Goal: Transaction & Acquisition: Obtain resource

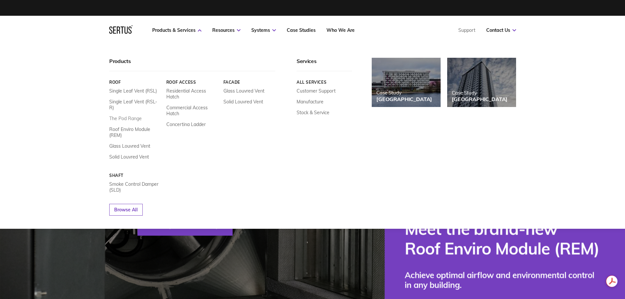
click at [120, 115] on link "The Pod Range" at bounding box center [125, 118] width 32 height 6
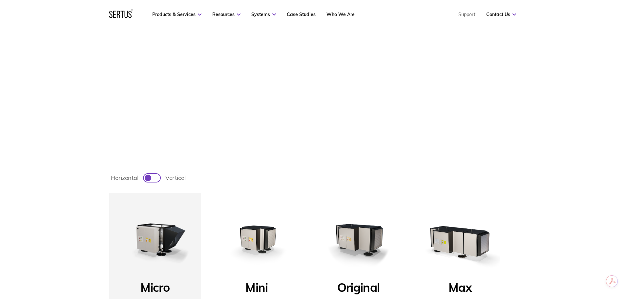
scroll to position [230, 0]
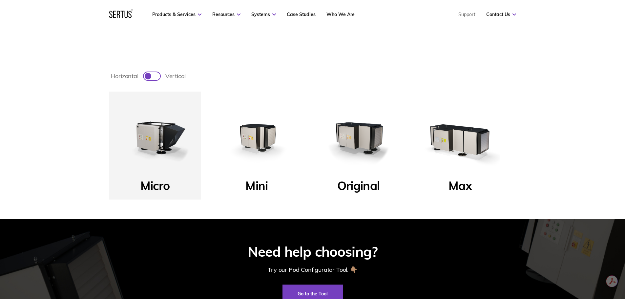
click at [178, 75] on span "vertical" at bounding box center [175, 76] width 21 height 8
click at [144, 80] on input "horizontal vertical" at bounding box center [143, 80] width 0 height 0
checkbox input "true"
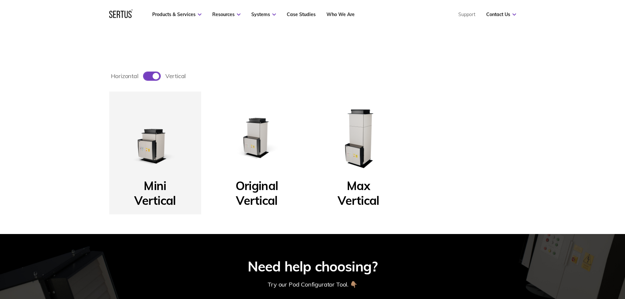
click at [154, 144] on img at bounding box center [155, 137] width 79 height 79
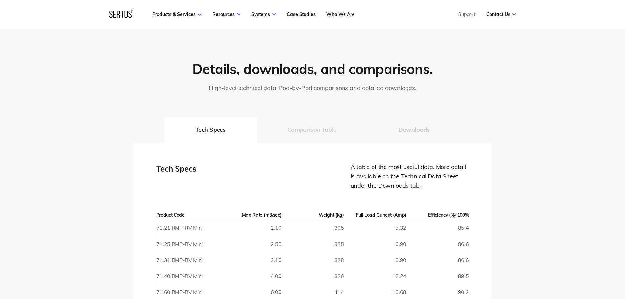
scroll to position [820, 0]
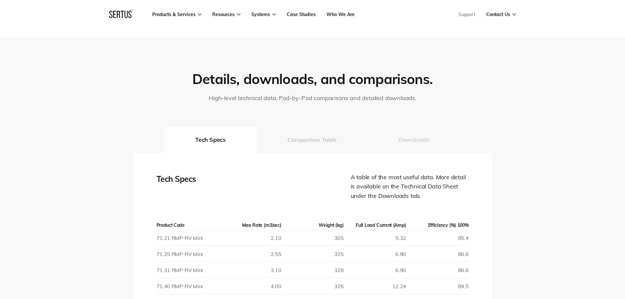
click at [400, 138] on button "Downloads" at bounding box center [413, 140] width 93 height 26
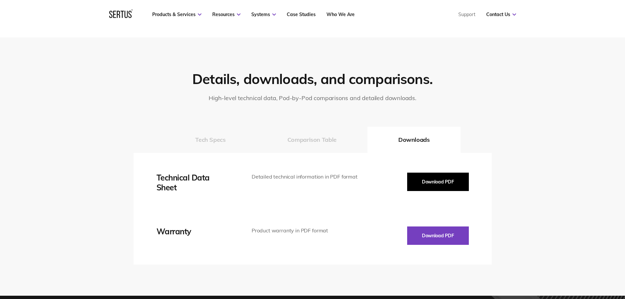
click at [430, 180] on button "Download PDF" at bounding box center [438, 182] width 62 height 18
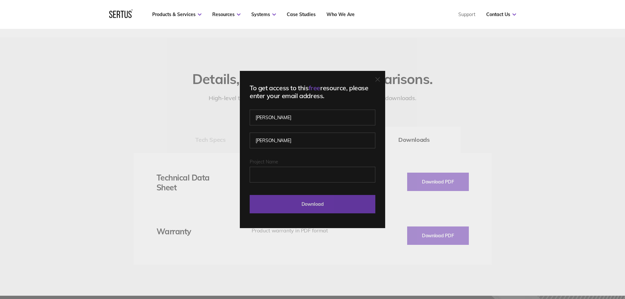
click at [317, 203] on input "Download" at bounding box center [313, 204] width 126 height 18
